Goal: Obtain resource: Obtain resource

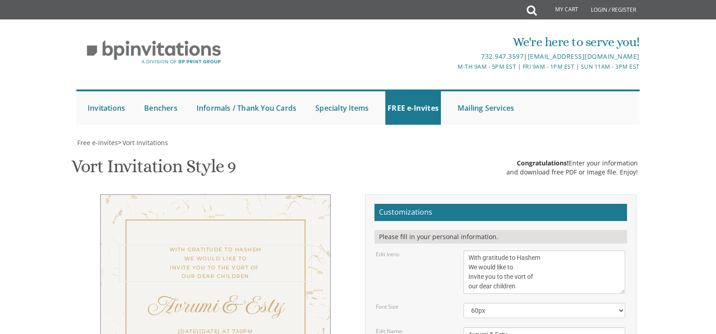
drag, startPoint x: 522, startPoint y: 106, endPoint x: 468, endPoint y: 74, distance: 63.4
click at [465, 250] on textarea "With gratitude to Hashem We would like to Invite you to the vort of our dear ch…" at bounding box center [545, 271] width 162 height 43
click at [521, 250] on textarea "With gratitude to Hashem We would like to Invite you to the vort of our dear ch…" at bounding box center [545, 271] width 162 height 43
drag, startPoint x: 521, startPoint y: 107, endPoint x: 469, endPoint y: 74, distance: 61.2
click at [469, 250] on textarea "With gratitude to Hashem We would like to Invite you to the vort of our dear ch…" at bounding box center [545, 271] width 162 height 43
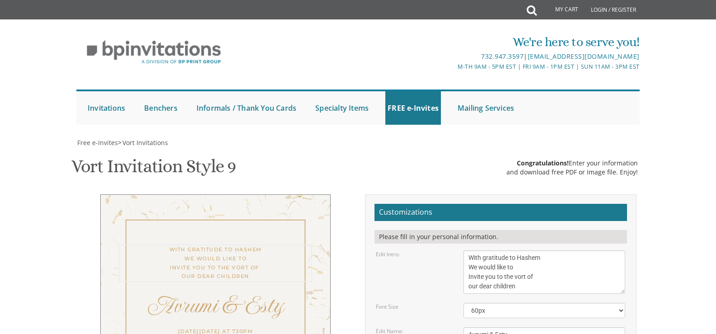
paste textarea "With gratitude to Hashem We would like to Invite you to the vort of our dear ch…"
drag, startPoint x: 525, startPoint y: 145, endPoint x: 461, endPoint y: 117, distance: 69.8
click at [461, 250] on div "With gratitude to Hashem We would like to Invite you to the vort of our dear ch…" at bounding box center [544, 271] width 175 height 43
paste textarea
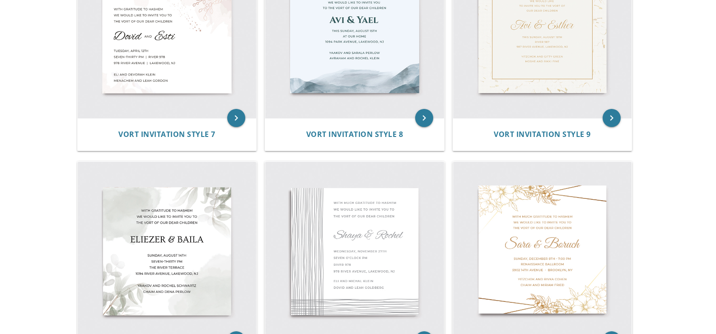
scroll to position [904, 0]
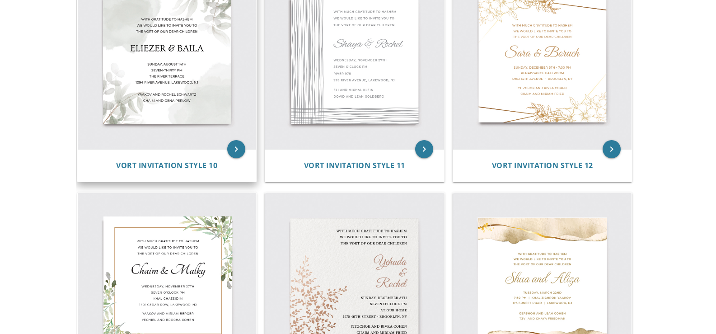
click at [206, 103] on img at bounding box center [167, 60] width 179 height 179
click at [171, 167] on span "Vort Invitation Style 10" at bounding box center [166, 165] width 101 height 10
click at [172, 166] on span "Vort Invitation Style 10" at bounding box center [166, 165] width 101 height 10
click at [174, 164] on span "Vort Invitation Style 10" at bounding box center [166, 165] width 101 height 10
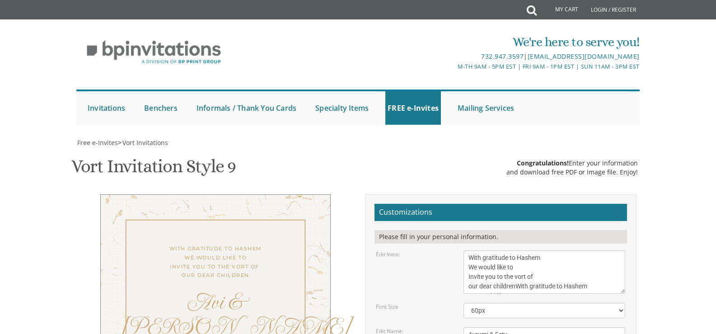
select select "60px"
drag, startPoint x: 554, startPoint y: 152, endPoint x: 472, endPoint y: 154, distance: 82.3
drag, startPoint x: 570, startPoint y: 183, endPoint x: 469, endPoint y: 175, distance: 101.1
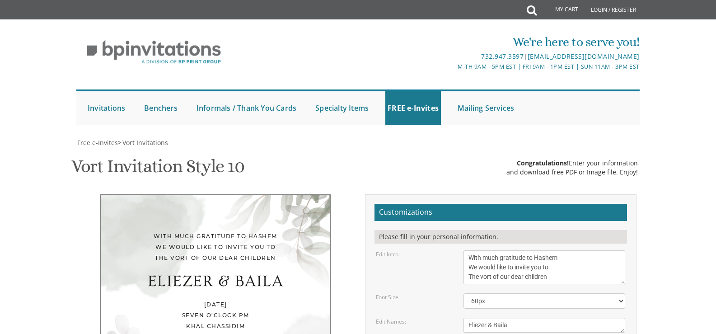
scroll to position [181, 0]
drag, startPoint x: 515, startPoint y: 143, endPoint x: 465, endPoint y: 144, distance: 49.3
click at [465, 318] on textarea "Eliezer & Baila" at bounding box center [545, 325] width 162 height 15
click at [477, 318] on textarea "Eliezer & Baila" at bounding box center [545, 325] width 162 height 15
drag, startPoint x: 481, startPoint y: 145, endPoint x: 474, endPoint y: 144, distance: 7.3
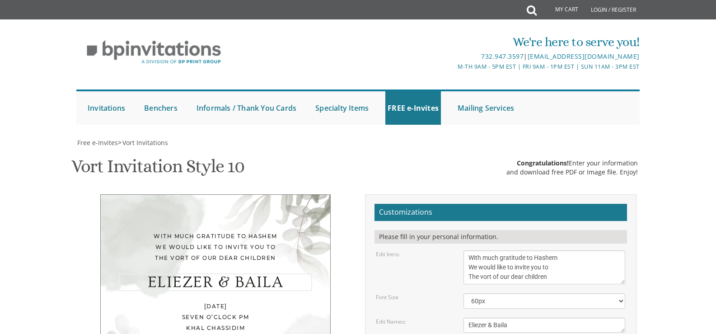
click at [474, 318] on textarea "Eliezer & Baila" at bounding box center [545, 325] width 162 height 15
drag, startPoint x: 487, startPoint y: 145, endPoint x: 468, endPoint y: 142, distance: 18.8
click at [468, 318] on textarea "Eliezer & Baila" at bounding box center [545, 325] width 162 height 15
click at [514, 318] on textarea "Eliezer & Baila" at bounding box center [545, 325] width 162 height 15
type textarea "Avrumi & Esty"
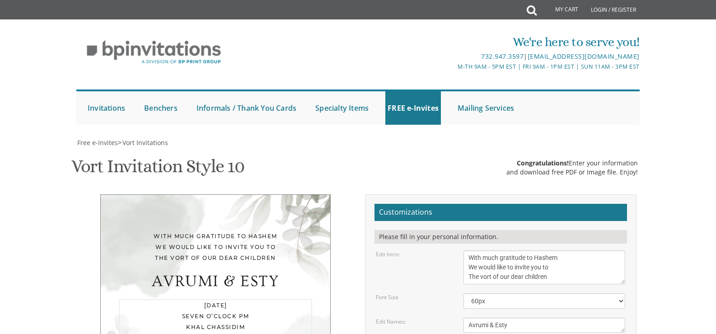
drag, startPoint x: 501, startPoint y: 169, endPoint x: 471, endPoint y: 169, distance: 29.4
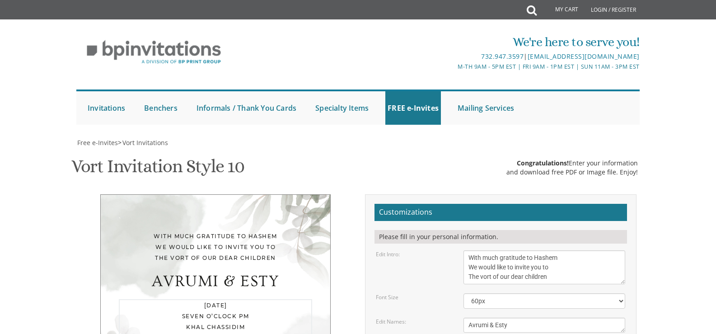
drag, startPoint x: 485, startPoint y: 178, endPoint x: 466, endPoint y: 179, distance: 19.0
drag, startPoint x: 483, startPoint y: 177, endPoint x: 468, endPoint y: 178, distance: 15.4
drag, startPoint x: 516, startPoint y: 189, endPoint x: 468, endPoint y: 188, distance: 47.9
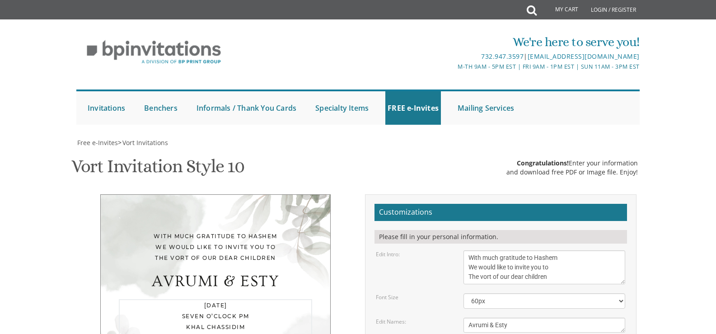
drag, startPoint x: 499, startPoint y: 189, endPoint x: 500, endPoint y: 200, distance: 10.9
drag, startPoint x: 562, startPoint y: 198, endPoint x: 466, endPoint y: 202, distance: 95.9
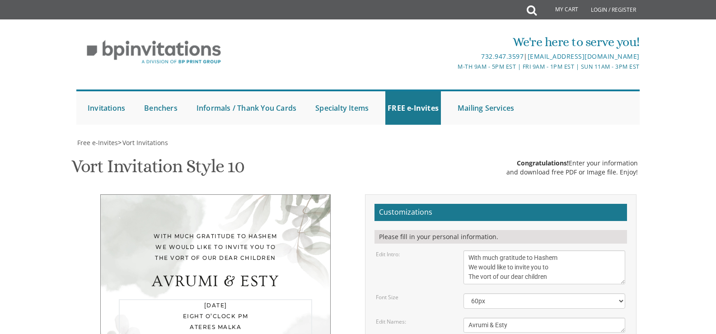
paste textarea "Lehigh Ave"
drag, startPoint x: 493, startPoint y: 188, endPoint x: 494, endPoint y: 236, distance: 47.5
type textarea "[DATE] Eight o’clock pm Ateres Malka [STREET_ADDRESS]"
drag, startPoint x: 549, startPoint y: 230, endPoint x: 466, endPoint y: 219, distance: 82.9
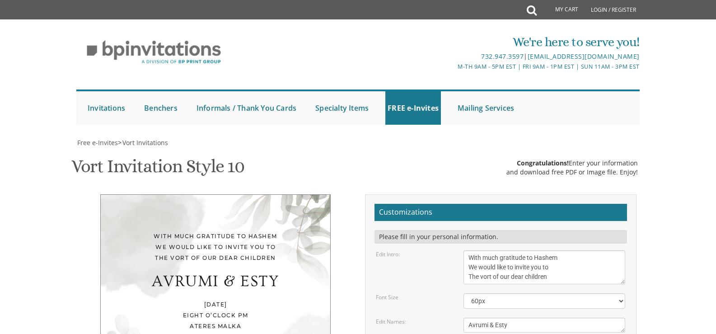
paste textarea "itzchok and [PERSON_NAME] Yossi and [PERSON_NAME]"
type textarea "[PERSON_NAME] and [PERSON_NAME] Yossi and [PERSON_NAME]"
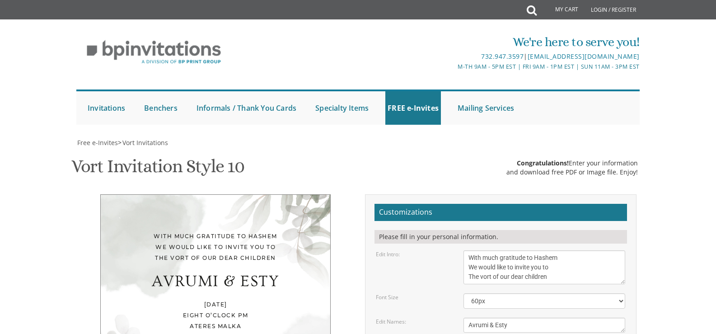
type input "[EMAIL_ADDRESS][DOMAIN_NAME]"
